Goal: Navigation & Orientation: Find specific page/section

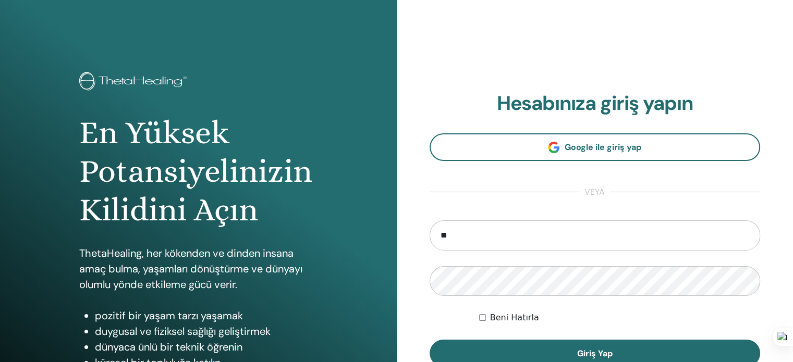
type input "**********"
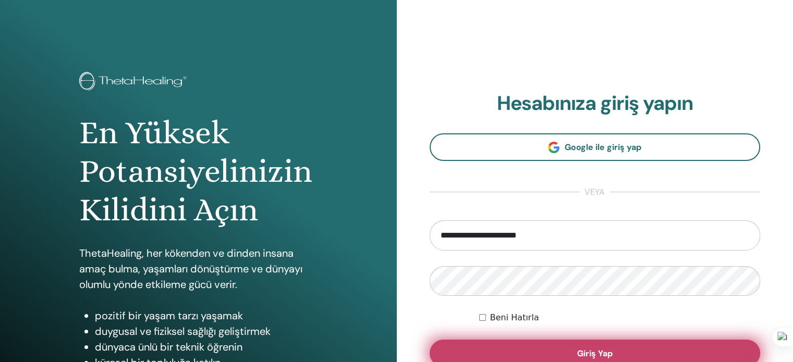
click at [505, 354] on button "Giriş Yap" at bounding box center [595, 353] width 331 height 27
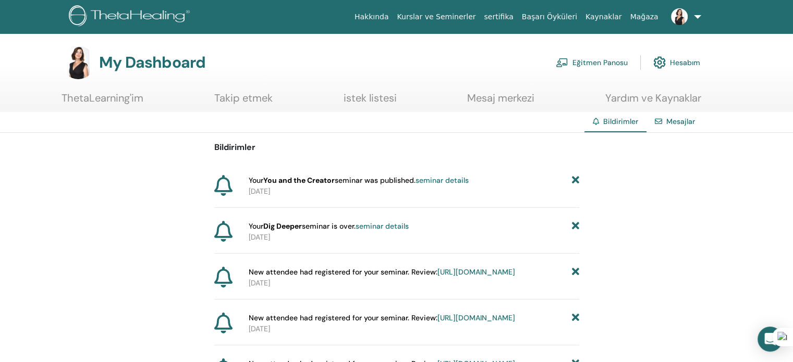
click at [437, 277] on link "https://member.thetahealing.com/instructor/seminar/375087/attendees" at bounding box center [476, 271] width 78 height 9
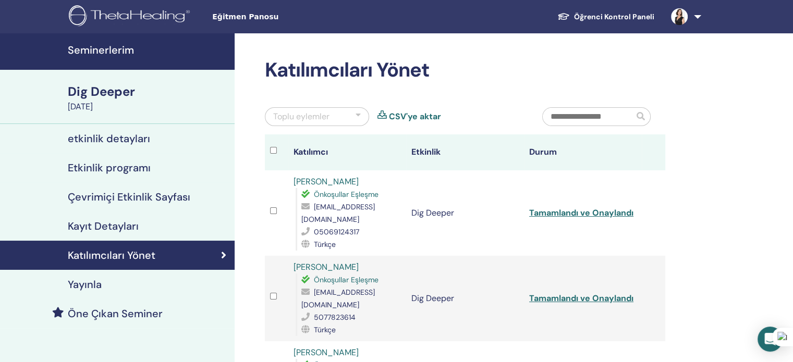
click at [105, 48] on h4 "Seminerlerim" at bounding box center [148, 50] width 161 height 13
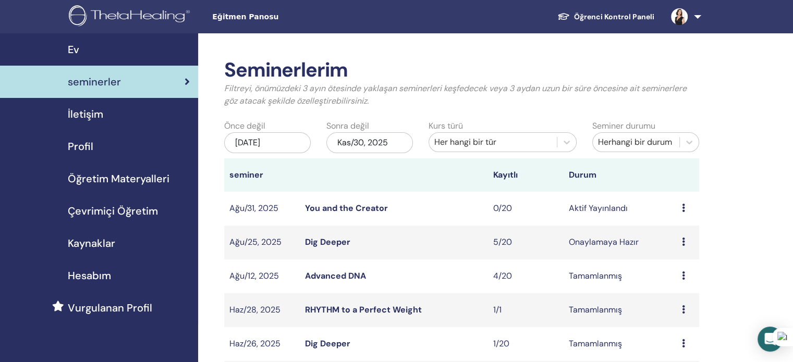
click at [346, 210] on link "You and the Creator" at bounding box center [346, 208] width 83 height 11
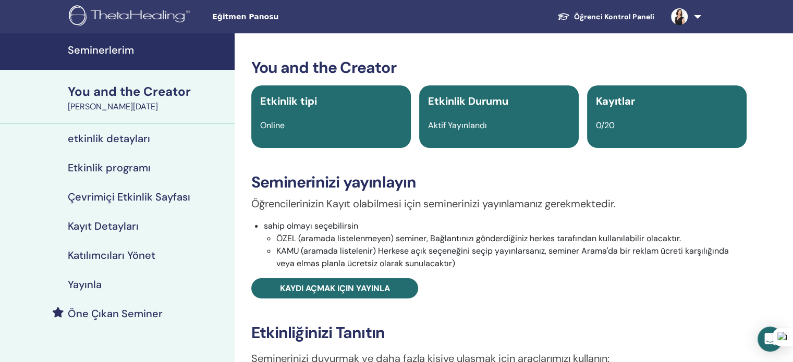
click at [112, 217] on link "Kayıt Detayları" at bounding box center [117, 226] width 235 height 29
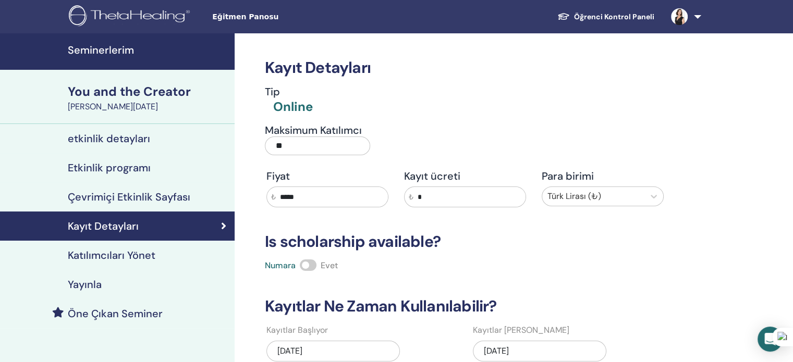
click at [96, 284] on h4 "Yayınla" at bounding box center [85, 284] width 34 height 13
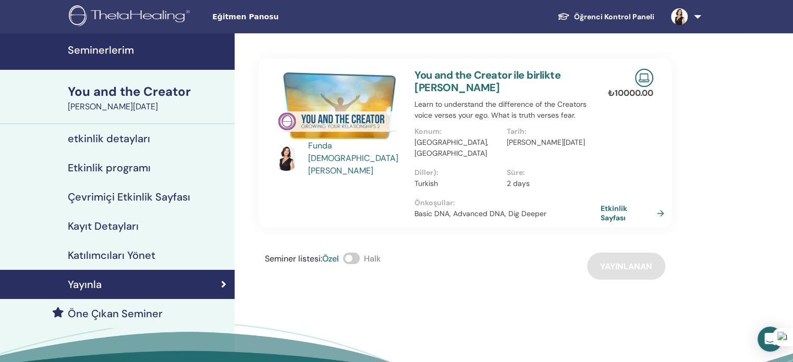
click at [614, 204] on link "Etkinlik Sayfası" at bounding box center [635, 213] width 68 height 19
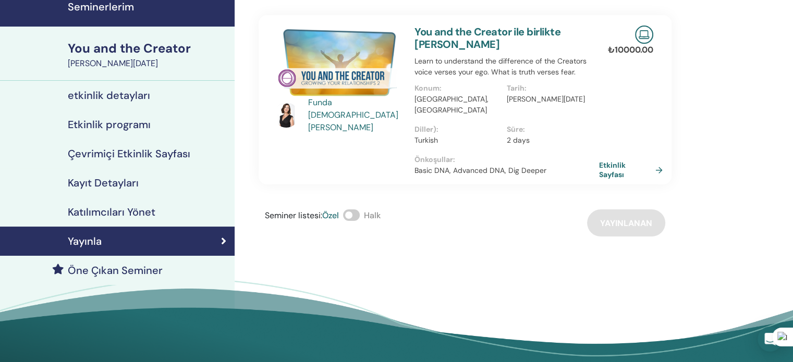
scroll to position [32, 0]
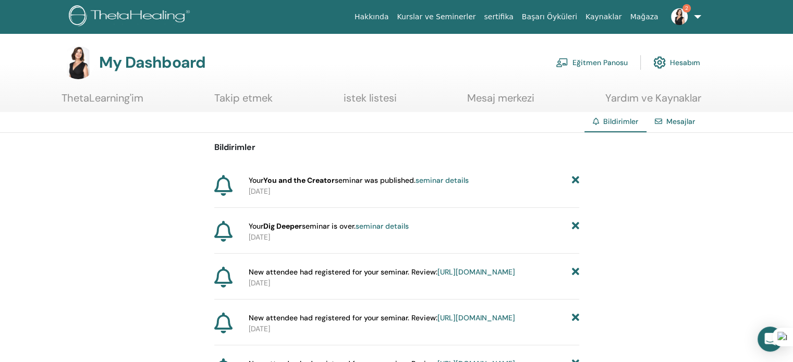
click at [682, 18] on img at bounding box center [679, 16] width 17 height 17
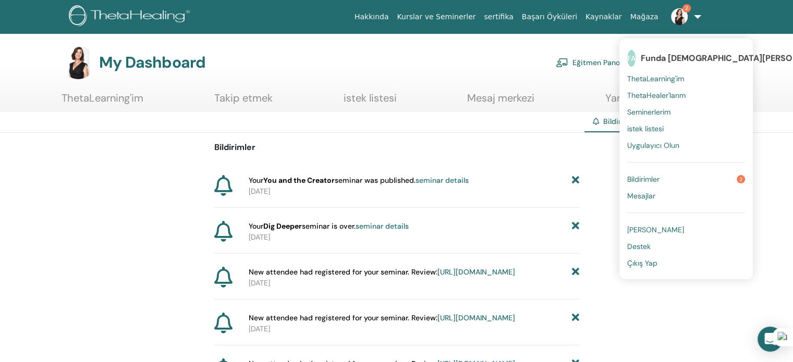
click at [637, 180] on span "Bildirimler" at bounding box center [643, 179] width 32 height 9
